Goal: Book appointment/travel/reservation

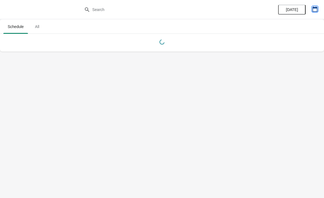
click at [318, 9] on icon "button" at bounding box center [315, 8] width 5 height 5
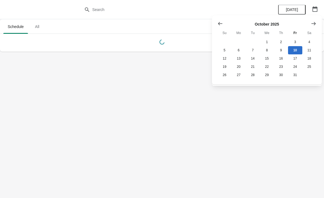
click at [316, 22] on icon "Show next month, November 2025" at bounding box center [313, 23] width 5 height 5
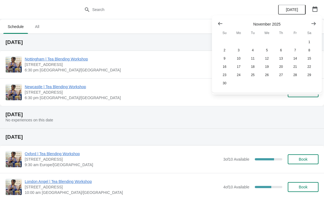
click at [221, 22] on icon "Show previous month, October 2025" at bounding box center [220, 23] width 5 height 5
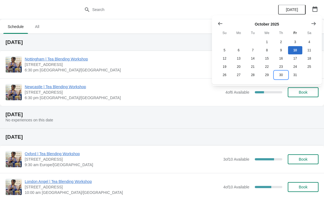
click at [282, 75] on button "30" at bounding box center [281, 75] width 14 height 8
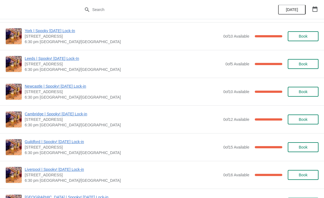
scroll to position [445, 0]
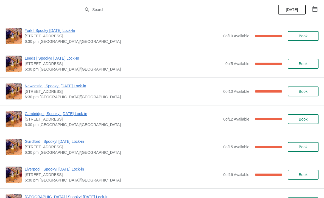
click at [296, 120] on span "Book" at bounding box center [303, 119] width 21 height 4
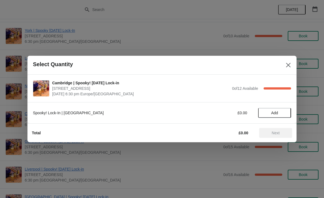
click at [274, 110] on button "Add" at bounding box center [274, 113] width 33 height 10
click at [277, 131] on span "Next" at bounding box center [276, 133] width 8 height 4
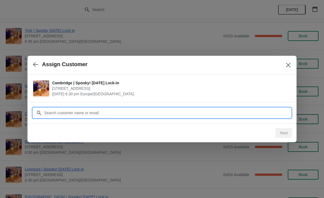
click at [127, 112] on input "Customer" at bounding box center [167, 113] width 247 height 10
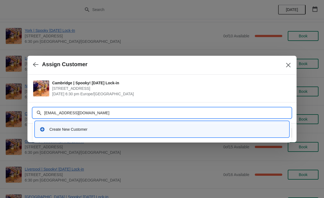
type input "[EMAIL_ADDRESS][DOMAIN_NAME]"
click at [191, 128] on div "Create New Customer" at bounding box center [166, 129] width 235 height 5
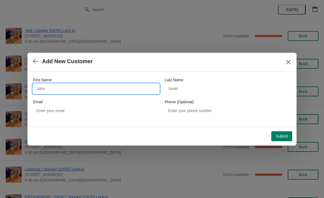
click at [122, 87] on input "First Name" at bounding box center [96, 89] width 126 height 10
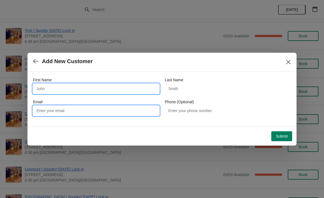
click at [97, 112] on input "Email" at bounding box center [96, 111] width 126 height 10
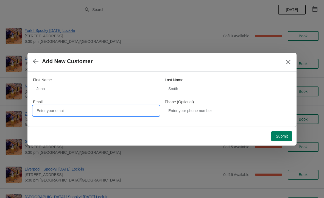
click at [69, 110] on input "Email" at bounding box center [96, 111] width 126 height 10
click at [32, 59] on button "button" at bounding box center [36, 61] width 10 height 11
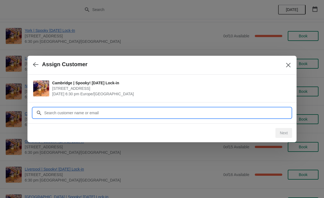
click at [114, 113] on input "Customer" at bounding box center [167, 113] width 247 height 10
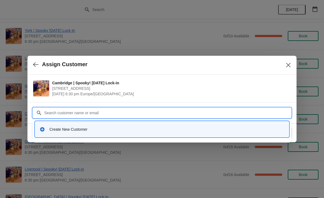
click at [79, 112] on input "Customer" at bounding box center [167, 113] width 247 height 10
click at [81, 112] on input "Customer" at bounding box center [167, 113] width 247 height 10
paste input "[EMAIL_ADDRESS][DOMAIN_NAME]"
type input "[EMAIL_ADDRESS][DOMAIN_NAME]"
click at [104, 127] on div "Create New Customer" at bounding box center [166, 129] width 235 height 5
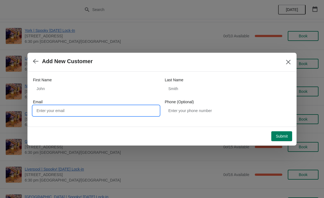
click at [62, 108] on input "Email" at bounding box center [96, 111] width 126 height 10
click at [78, 109] on input "Email" at bounding box center [96, 111] width 126 height 10
click at [77, 109] on input "Email" at bounding box center [96, 111] width 126 height 10
paste input "[EMAIL_ADDRESS][DOMAIN_NAME]"
type input "[EMAIL_ADDRESS][DOMAIN_NAME]"
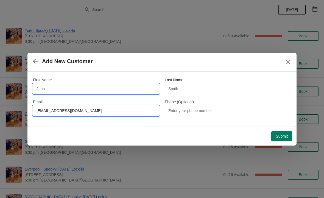
click at [67, 86] on input "First Name" at bounding box center [96, 89] width 126 height 10
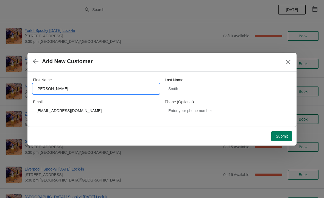
type input "[PERSON_NAME]"
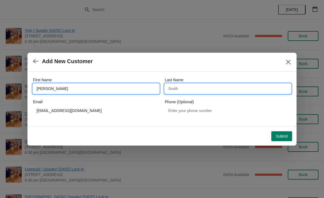
click at [194, 87] on input "Last Name" at bounding box center [228, 89] width 126 height 10
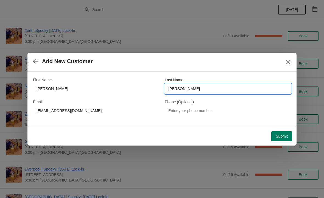
type input "[PERSON_NAME]"
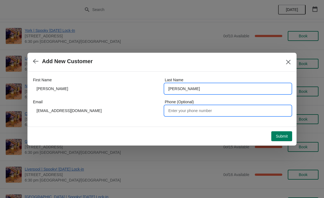
click at [202, 110] on input "Phone (Optional)" at bounding box center [228, 111] width 126 height 10
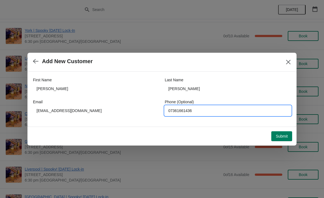
type input "07361661436"
click at [282, 136] on span "Submit" at bounding box center [282, 136] width 12 height 4
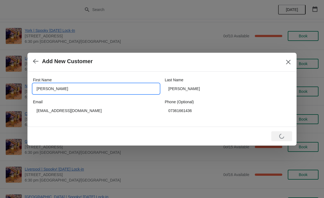
click at [66, 87] on input "[PERSON_NAME]" at bounding box center [96, 89] width 126 height 10
type input "J"
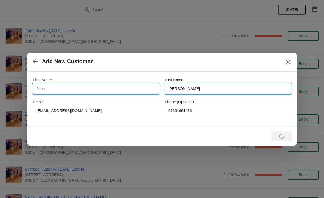
click at [203, 90] on input "[PERSON_NAME]" at bounding box center [228, 89] width 126 height 10
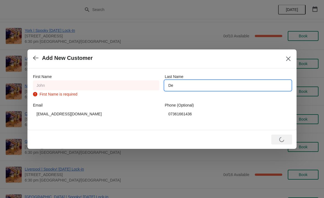
type input "D"
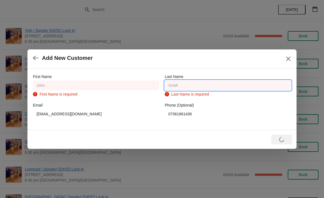
click at [289, 61] on icon "Close" at bounding box center [288, 58] width 5 height 5
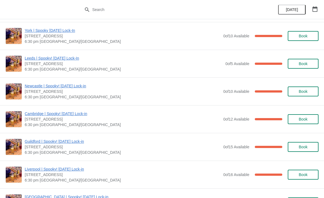
click at [301, 120] on span "Book" at bounding box center [303, 119] width 9 height 4
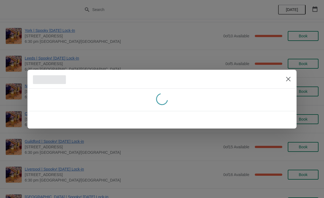
scroll to position [0, 0]
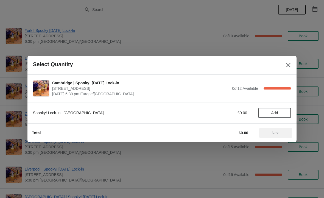
click at [276, 112] on span "Add" at bounding box center [275, 113] width 7 height 4
click at [272, 134] on span "Next" at bounding box center [276, 133] width 8 height 4
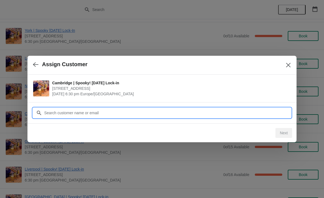
click at [73, 113] on input "Customer" at bounding box center [167, 113] width 247 height 10
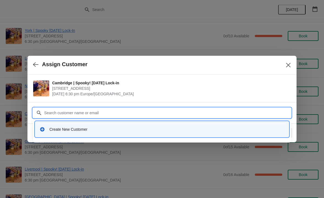
click at [63, 112] on input "Customer" at bounding box center [167, 113] width 247 height 10
paste input "[EMAIL_ADDRESS][DOMAIN_NAME]"
type input "[EMAIL_ADDRESS][DOMAIN_NAME]"
click at [39, 113] on icon at bounding box center [38, 112] width 5 height 5
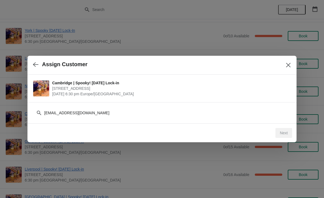
click at [36, 111] on div "[EMAIL_ADDRESS][DOMAIN_NAME]" at bounding box center [162, 113] width 258 height 10
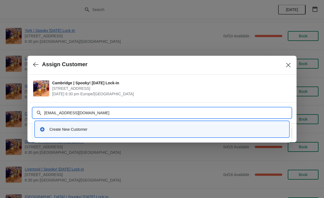
click at [76, 128] on div "Create New Customer" at bounding box center [166, 129] width 235 height 5
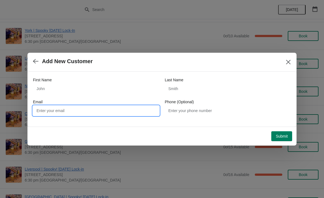
click at [62, 107] on input "Email" at bounding box center [96, 111] width 126 height 10
click at [57, 111] on input "Email" at bounding box center [96, 111] width 126 height 10
paste input "[EMAIL_ADDRESS][DOMAIN_NAME]"
type input "[EMAIL_ADDRESS][DOMAIN_NAME]"
click at [280, 134] on span "Submit" at bounding box center [282, 136] width 12 height 4
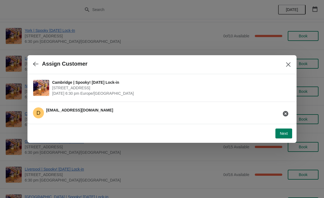
click at [286, 133] on span "Next" at bounding box center [284, 133] width 8 height 4
select select "No"
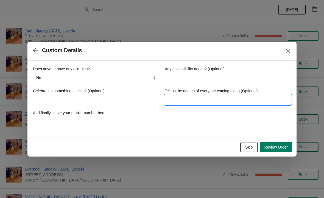
click at [226, 102] on input "Tell us the names of everyone coming along (Optional)" at bounding box center [228, 100] width 126 height 10
type input "[PERSON_NAME]"
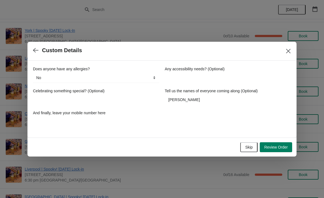
click at [278, 145] on span "Review Order" at bounding box center [276, 147] width 24 height 4
